Goal: Task Accomplishment & Management: Complete application form

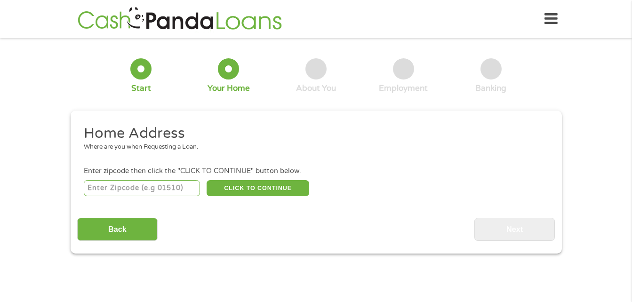
click at [157, 188] on input "number" at bounding box center [142, 188] width 116 height 16
type input "17325"
click at [228, 192] on button "CLICK TO CONTINUE" at bounding box center [258, 188] width 103 height 16
type input "17325"
type input "Gettysburg"
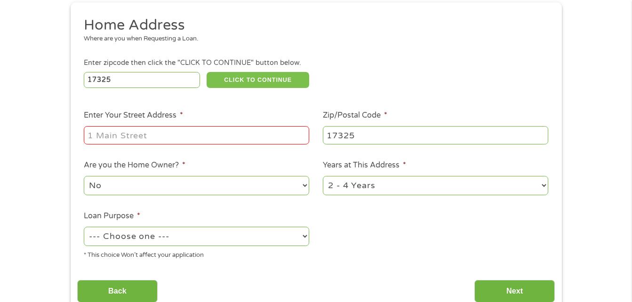
scroll to position [106, 0]
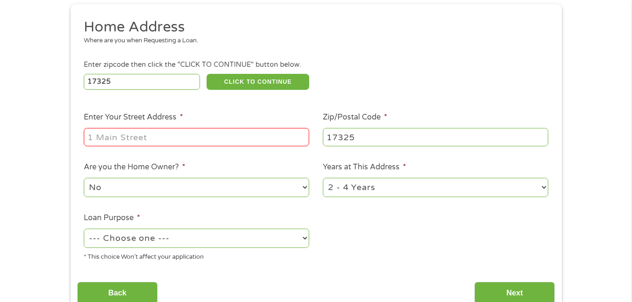
click at [262, 133] on input "Enter Your Street Address *" at bounding box center [196, 137] width 225 height 18
type input "[STREET_ADDRESS]"
click at [296, 241] on select "--- Choose one --- Pay Bills Debt Consolidation Home Improvement Major Purchase…" at bounding box center [196, 238] width 225 height 19
select select "shorttermcash"
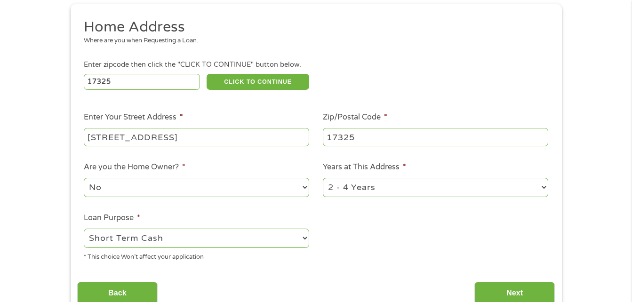
click at [84, 229] on select "--- Choose one --- Pay Bills Debt Consolidation Home Improvement Major Purchase…" at bounding box center [196, 238] width 225 height 19
click at [517, 292] on input "Next" at bounding box center [514, 293] width 80 height 23
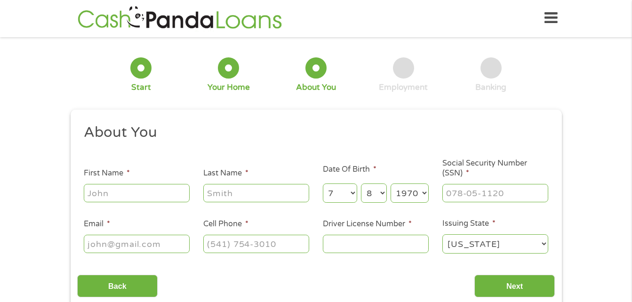
scroll to position [0, 0]
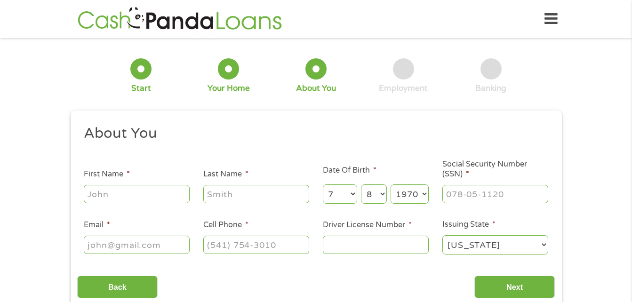
click at [153, 200] on input "First Name *" at bounding box center [137, 194] width 106 height 18
type input "[PERSON_NAME]"
type input "[EMAIL_ADDRESS][DOMAIN_NAME]"
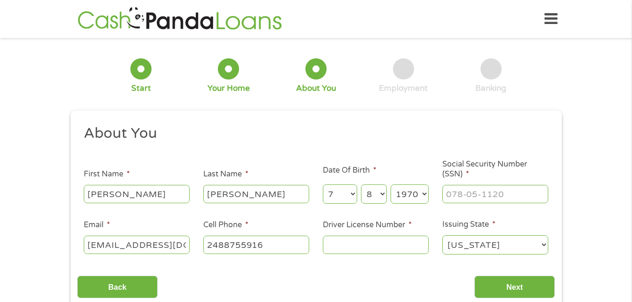
type input "[PHONE_NUMBER]"
click at [446, 196] on input "___-__-____" at bounding box center [495, 194] width 106 height 18
type input "379-86-3653"
click at [368, 245] on input "Driver License Number *" at bounding box center [376, 245] width 106 height 18
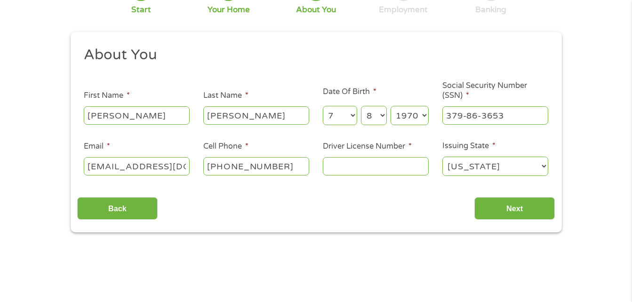
scroll to position [56, 0]
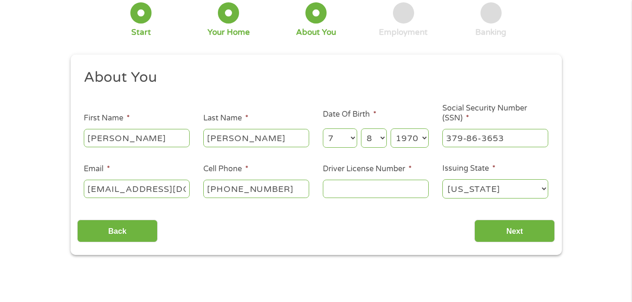
click at [383, 192] on input "Driver License Number *" at bounding box center [376, 189] width 106 height 18
type input "33100578"
click at [505, 232] on input "Next" at bounding box center [514, 231] width 80 height 23
click at [522, 232] on input "Next" at bounding box center [514, 231] width 80 height 23
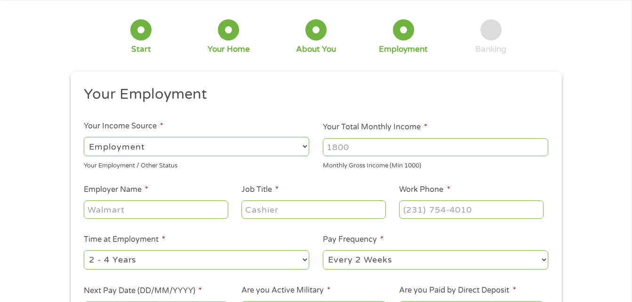
scroll to position [49, 0]
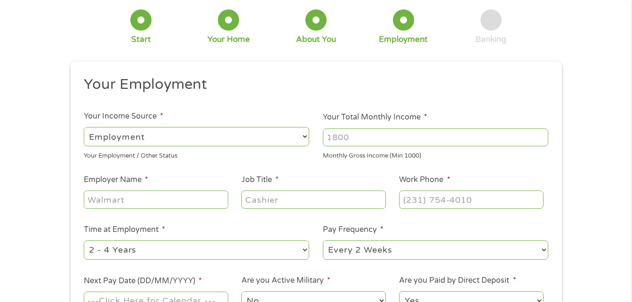
click at [174, 136] on select "--- Choose one --- Employment [DEMOGRAPHIC_DATA] Benefits" at bounding box center [196, 136] width 225 height 19
click at [84, 127] on select "--- Choose one --- Employment [DEMOGRAPHIC_DATA] Benefits" at bounding box center [196, 136] width 225 height 19
click at [368, 145] on input "Your Total Monthly Income *" at bounding box center [435, 137] width 225 height 18
type input "3100"
click at [192, 200] on input "Employer Name *" at bounding box center [156, 200] width 144 height 18
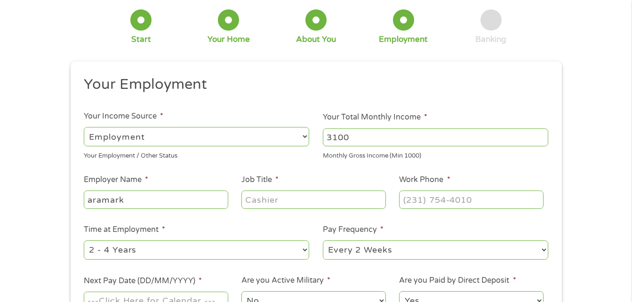
type input "aramark"
click at [303, 251] on select "--- Choose one --- 1 Year or less 1 - 2 Years 2 - 4 Years Over 4 Years" at bounding box center [196, 249] width 225 height 19
select select "24months"
click at [84, 240] on select "--- Choose one --- 1 Year or less 1 - 2 Years 2 - 4 Years Over 4 Years" at bounding box center [196, 249] width 225 height 19
click at [333, 205] on input "Job Title *" at bounding box center [313, 200] width 144 height 18
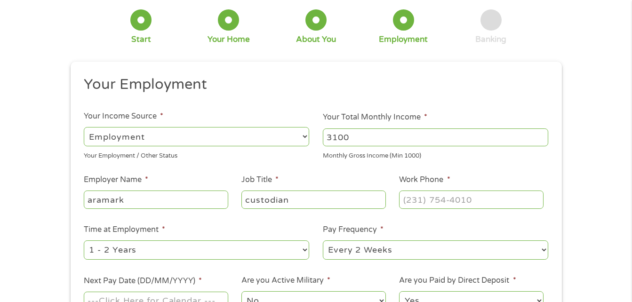
type input "custodian"
type input "(___) ___-____"
click at [432, 203] on input "(___) ___-____" at bounding box center [471, 200] width 144 height 18
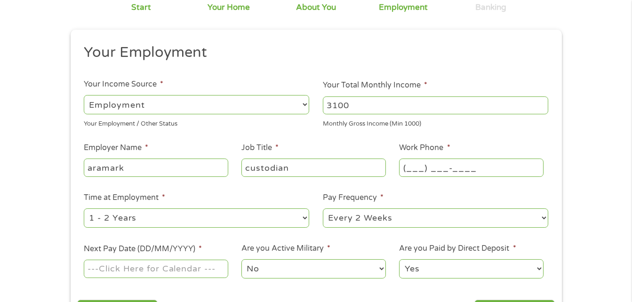
scroll to position [75, 0]
